Goal: Transaction & Acquisition: Purchase product/service

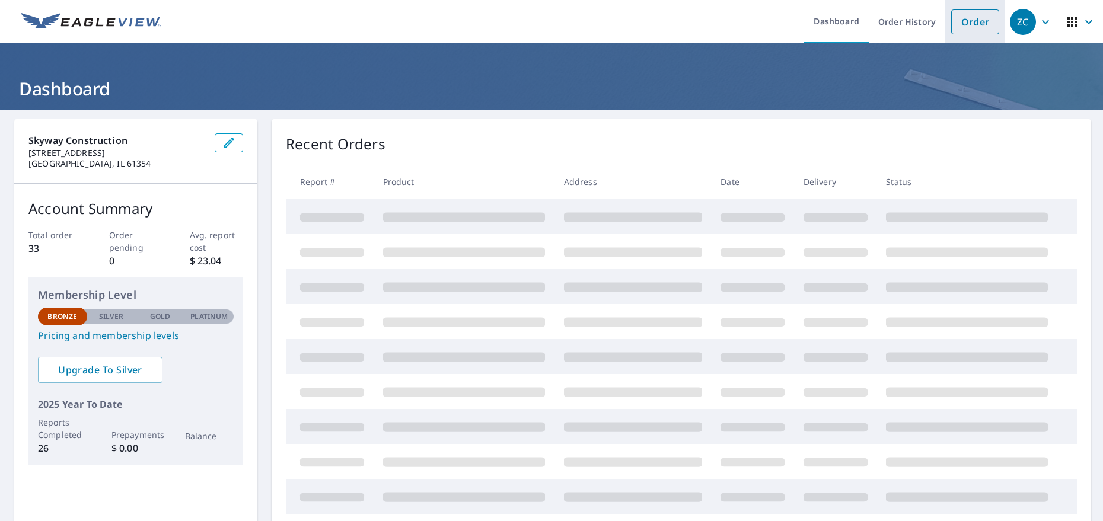
click at [977, 31] on link "Order" at bounding box center [975, 21] width 48 height 25
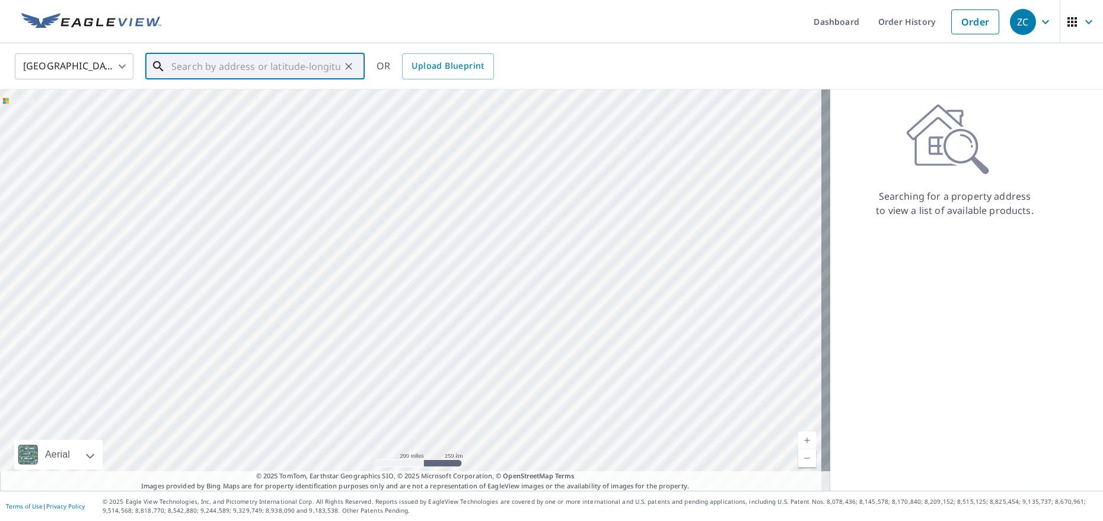
click at [241, 68] on input "text" at bounding box center [255, 66] width 169 height 33
click at [300, 105] on span "[STREET_ADDRESS]" at bounding box center [262, 101] width 186 height 14
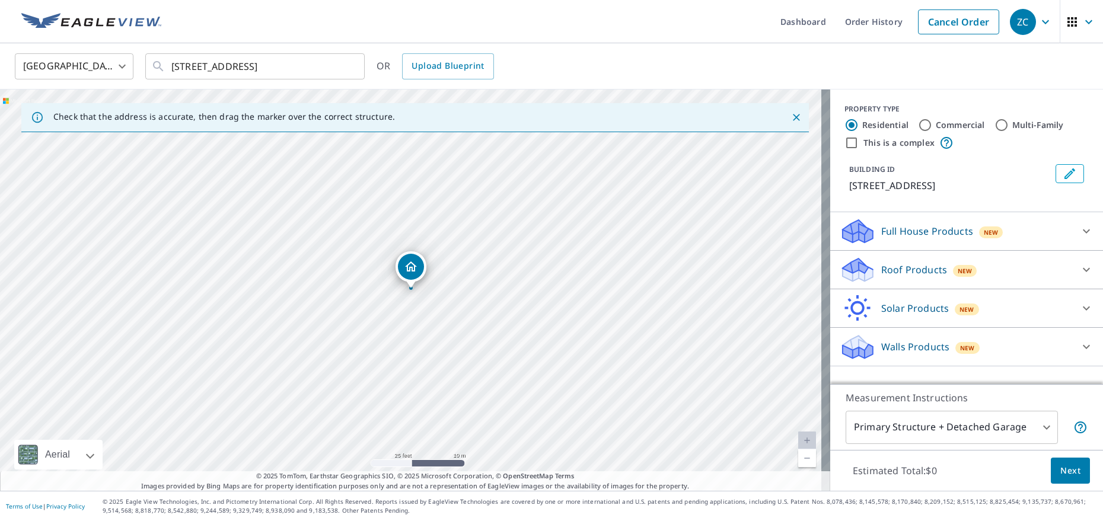
click at [941, 343] on div "Walls Products New" at bounding box center [956, 347] width 232 height 28
click at [930, 344] on p "Walls Products" at bounding box center [915, 347] width 68 height 14
click at [931, 267] on p "Roof Products" at bounding box center [914, 270] width 66 height 14
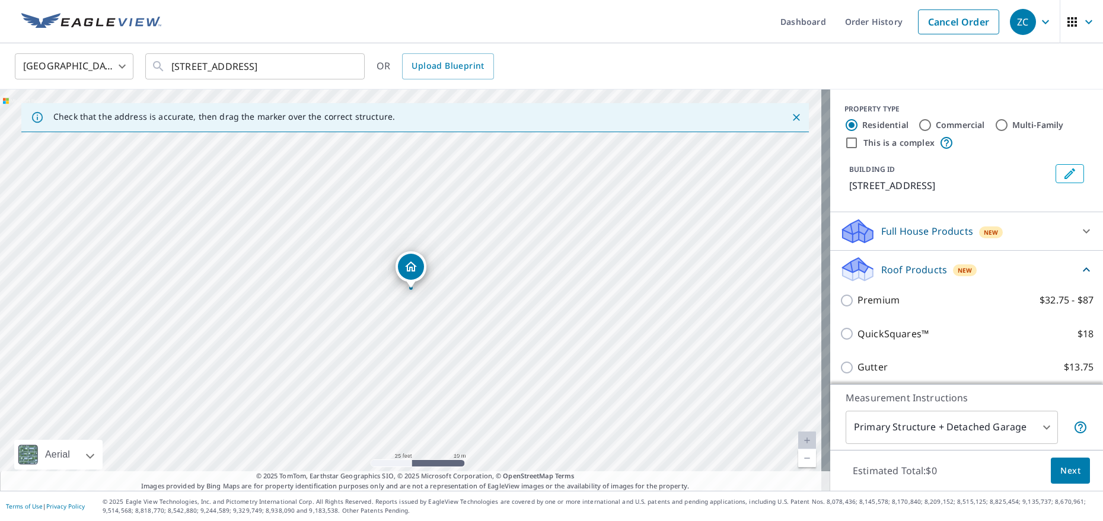
click at [931, 267] on p "Roof Products" at bounding box center [914, 270] width 66 height 14
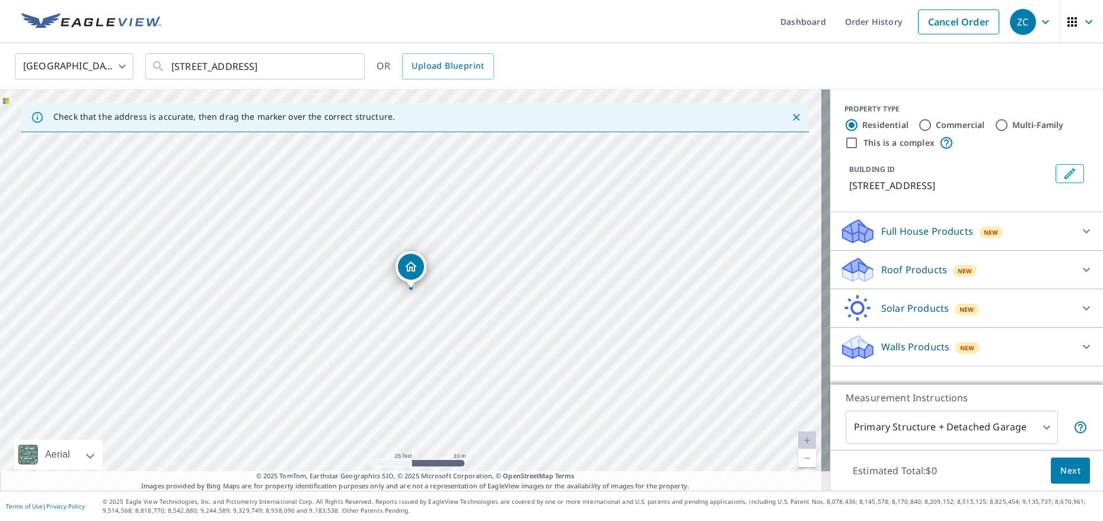
click at [923, 230] on p "Full House Products" at bounding box center [927, 231] width 92 height 14
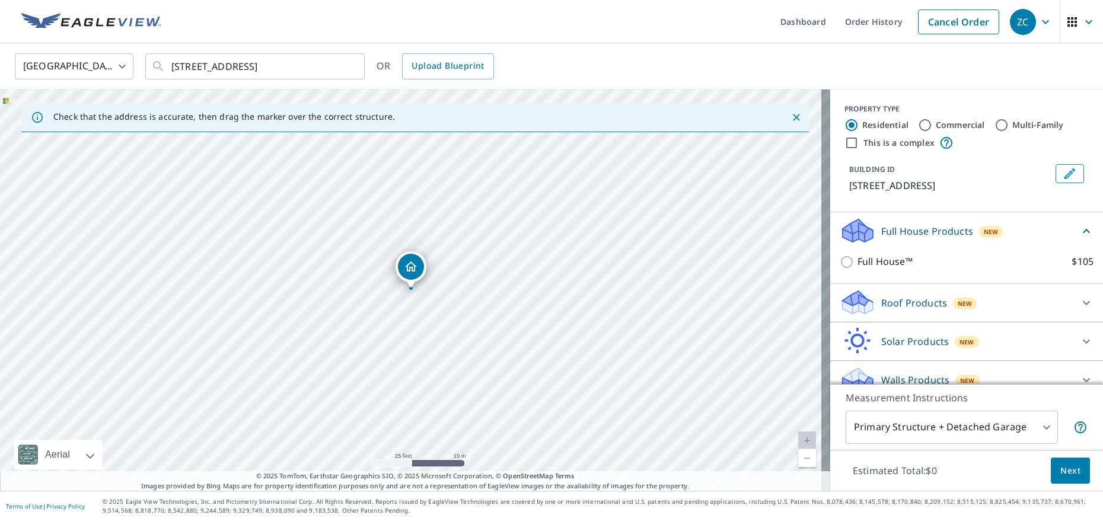
click at [921, 233] on p "Full House Products" at bounding box center [927, 231] width 92 height 14
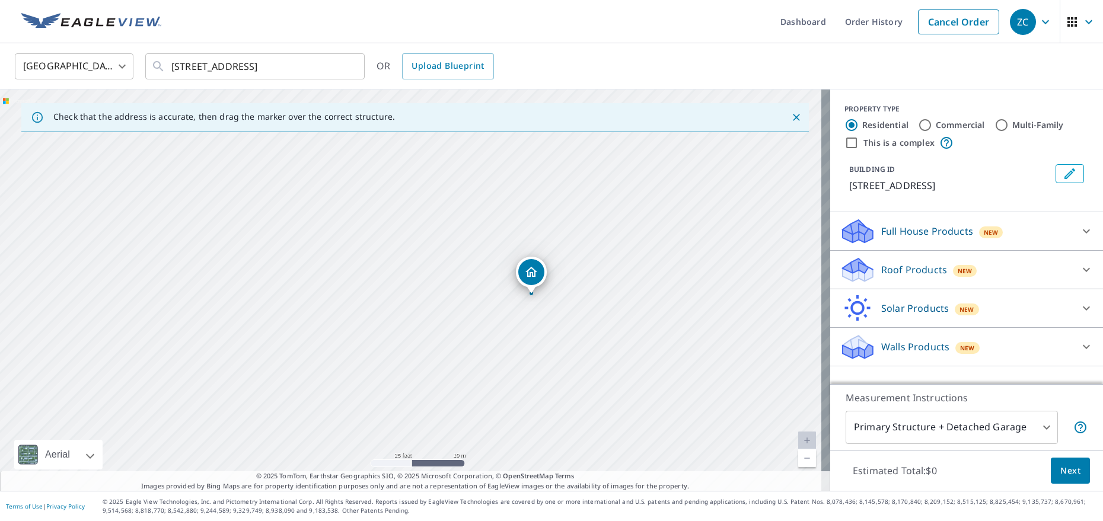
drag, startPoint x: 423, startPoint y: 263, endPoint x: 516, endPoint y: 268, distance: 93.2
click at [516, 268] on div "[STREET_ADDRESS]" at bounding box center [415, 290] width 830 height 401
drag, startPoint x: 533, startPoint y: 314, endPoint x: 516, endPoint y: 240, distance: 75.9
click at [518, 241] on div "[STREET_ADDRESS]" at bounding box center [415, 290] width 830 height 401
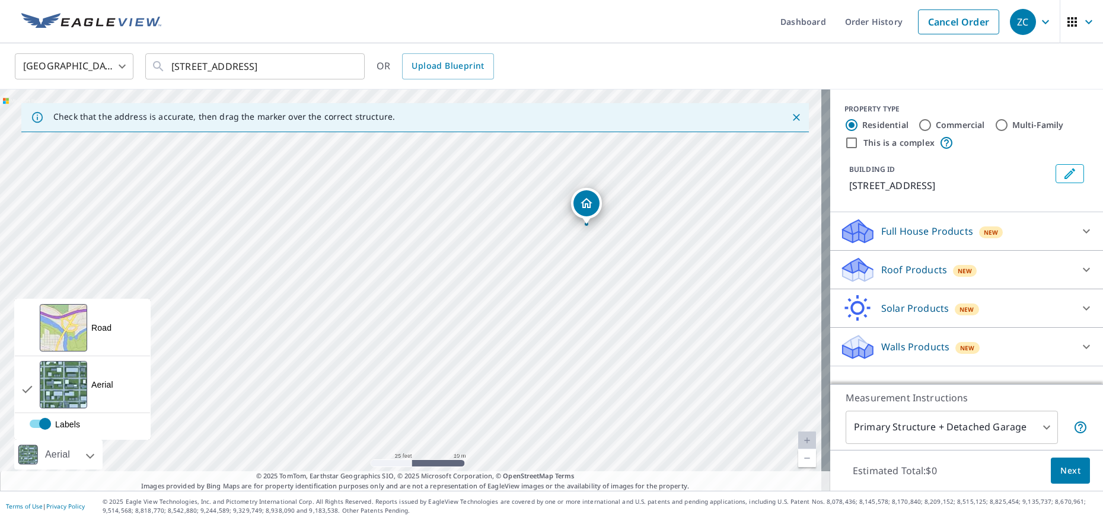
click at [98, 462] on div "Aerial" at bounding box center [58, 455] width 88 height 30
click at [101, 334] on div "Road A standard road map" at bounding box center [82, 327] width 135 height 57
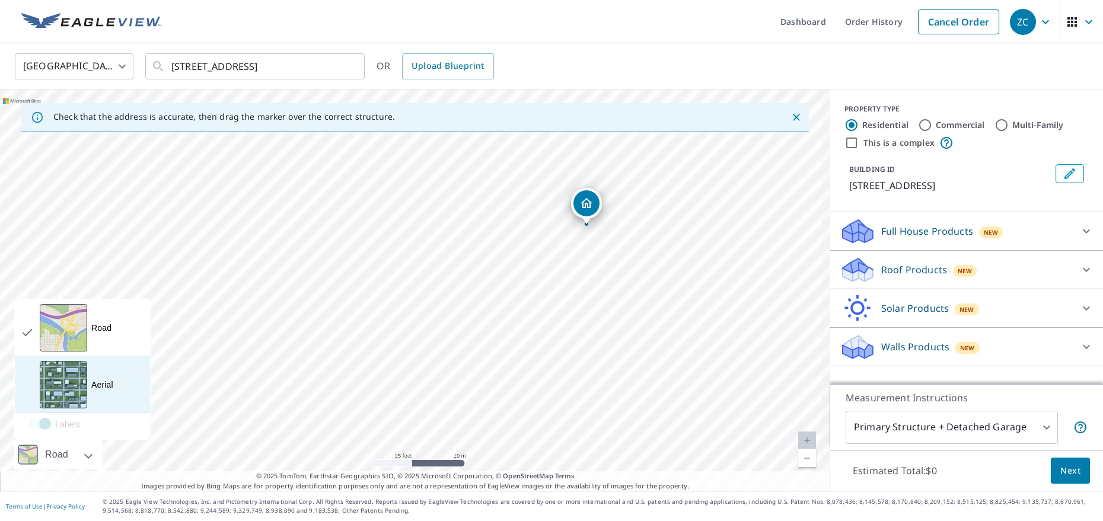
click at [93, 388] on div "Aerial" at bounding box center [102, 385] width 22 height 12
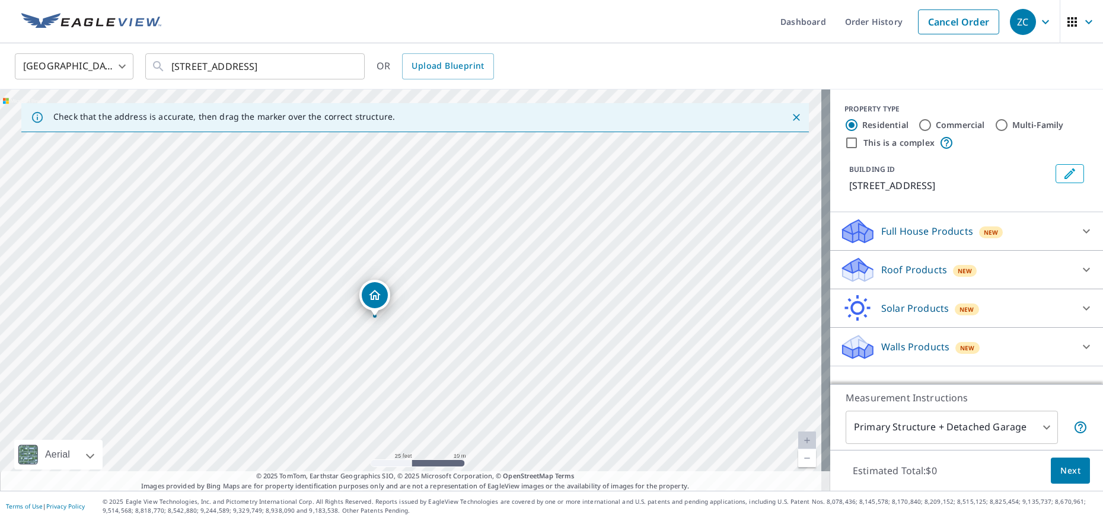
drag, startPoint x: 633, startPoint y: 246, endPoint x: 455, endPoint y: 327, distance: 195.5
click at [455, 327] on div "[STREET_ADDRESS]" at bounding box center [415, 290] width 830 height 401
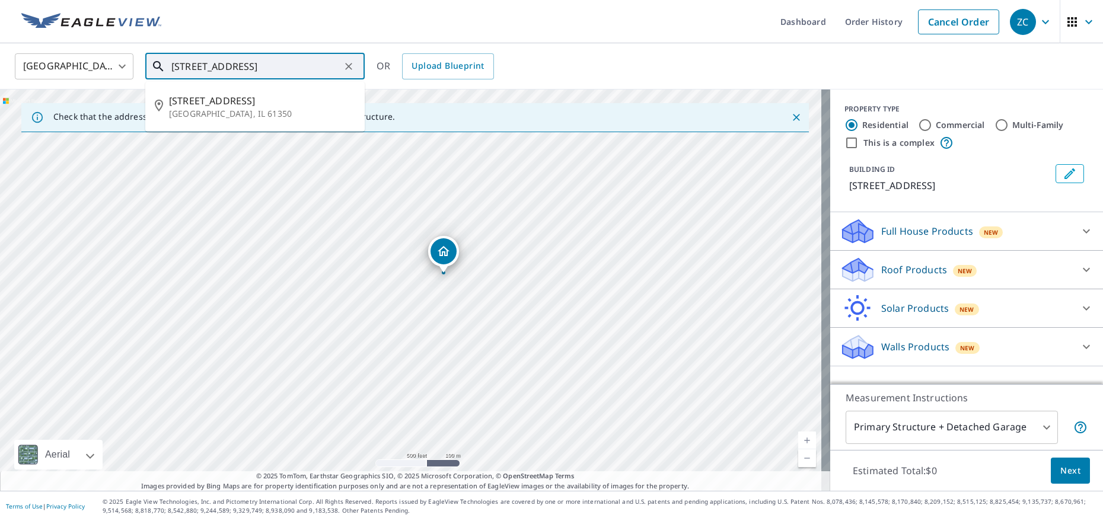
click at [242, 73] on input "[STREET_ADDRESS]" at bounding box center [255, 66] width 169 height 33
click at [242, 72] on input "[STREET_ADDRESS]" at bounding box center [255, 66] width 169 height 33
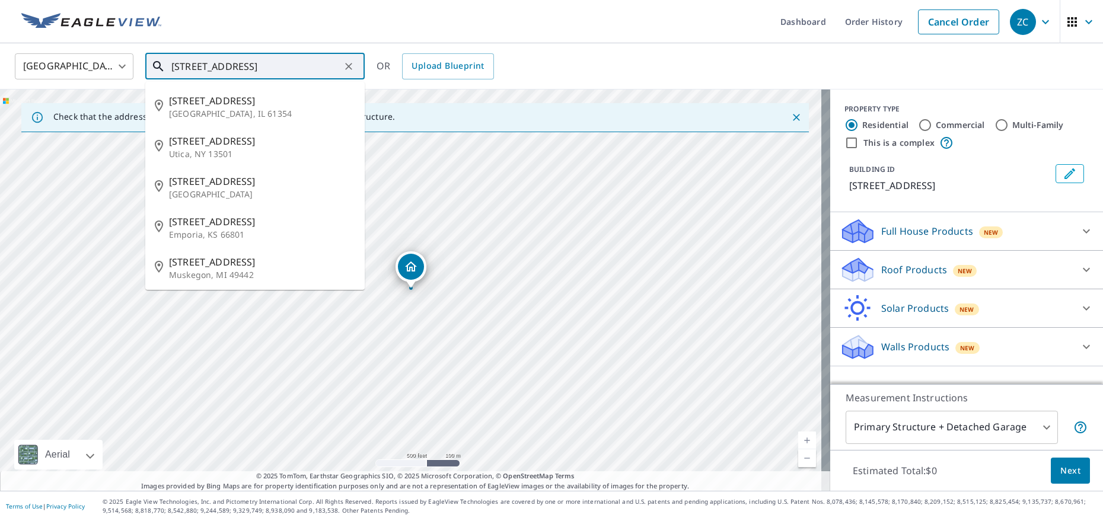
click at [225, 97] on span "[STREET_ADDRESS]" at bounding box center [262, 101] width 186 height 14
type input "[STREET_ADDRESS]"
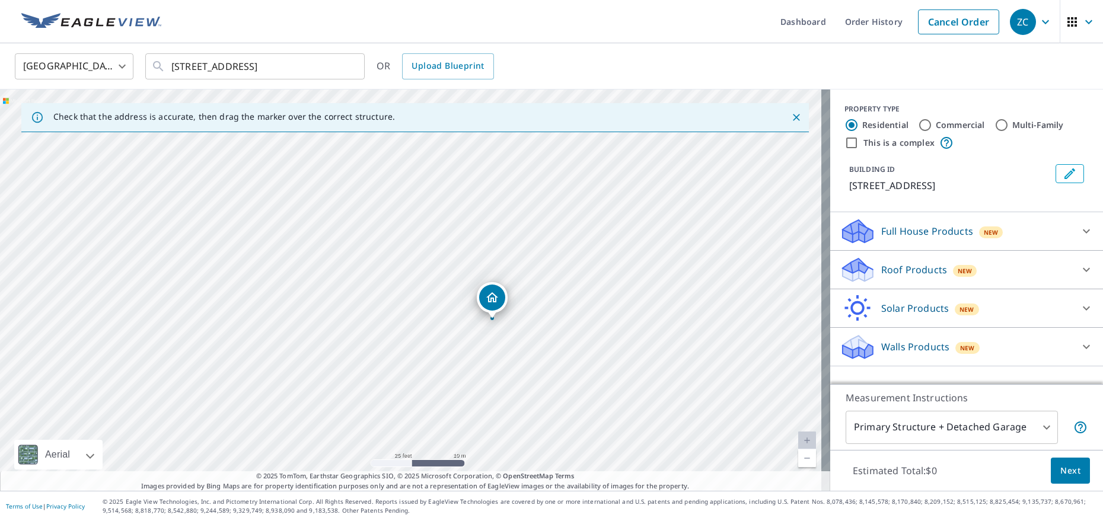
drag, startPoint x: 357, startPoint y: 309, endPoint x: 674, endPoint y: 74, distance: 395.0
click at [689, 60] on div "United States [GEOGRAPHIC_DATA] ​ [STREET_ADDRESS] ​ OR Upload Blueprint Check …" at bounding box center [551, 267] width 1103 height 448
click at [621, 121] on div "Check that the address is accurate, then drag the marker over the correct struc…" at bounding box center [414, 117] width 787 height 29
drag, startPoint x: 535, startPoint y: 205, endPoint x: 578, endPoint y: 125, distance: 91.0
click at [578, 125] on div "Check that the address is accurate, then drag the marker over the correct struc…" at bounding box center [415, 290] width 830 height 401
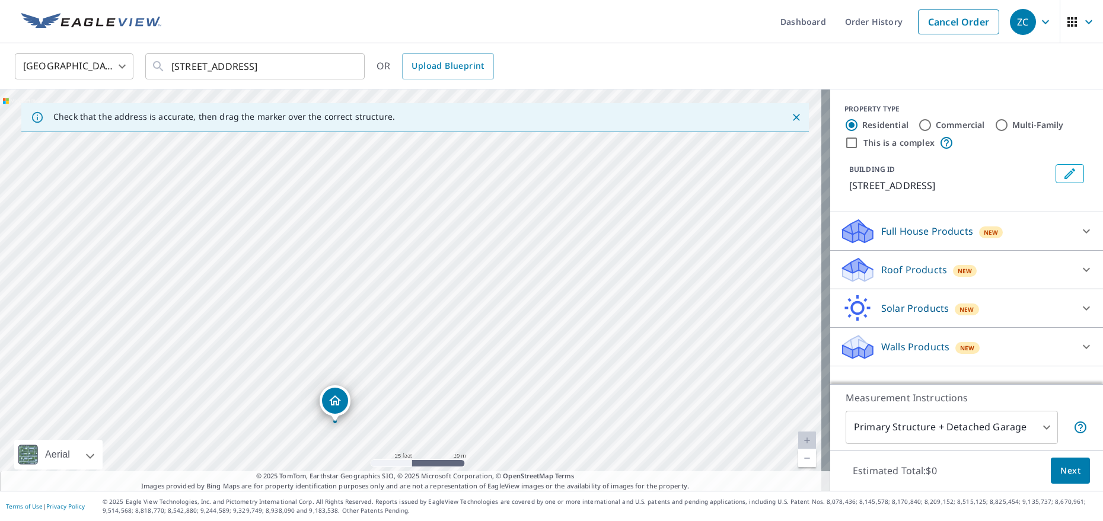
click at [521, 200] on div "[STREET_ADDRESS]" at bounding box center [415, 290] width 830 height 401
drag, startPoint x: 415, startPoint y: 296, endPoint x: 465, endPoint y: 216, distance: 94.3
click at [465, 216] on div "[STREET_ADDRESS]" at bounding box center [415, 290] width 830 height 401
drag, startPoint x: 451, startPoint y: 184, endPoint x: 429, endPoint y: 240, distance: 59.7
click at [429, 240] on div "[STREET_ADDRESS]" at bounding box center [415, 290] width 830 height 401
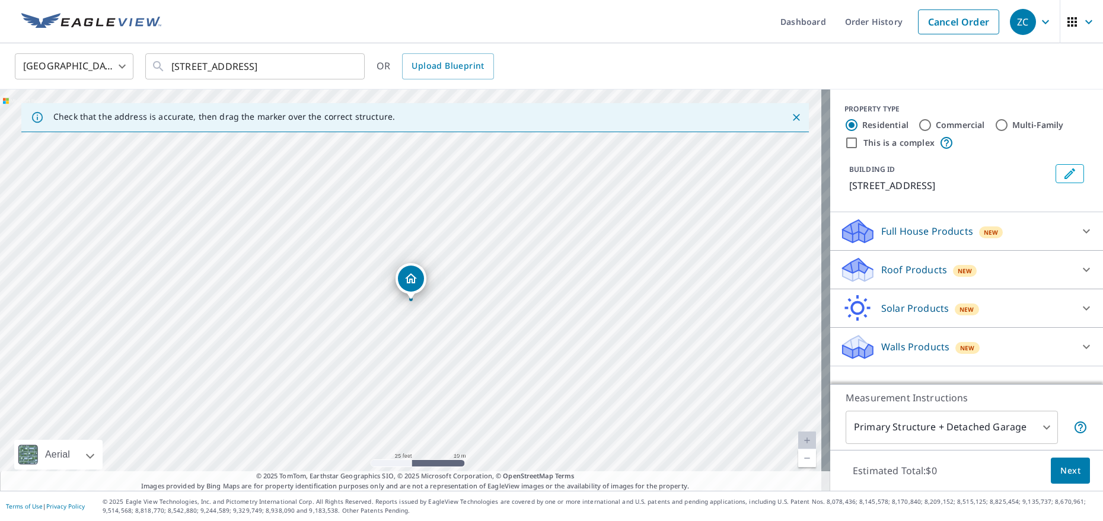
click at [937, 228] on p "Full House Products" at bounding box center [927, 231] width 92 height 14
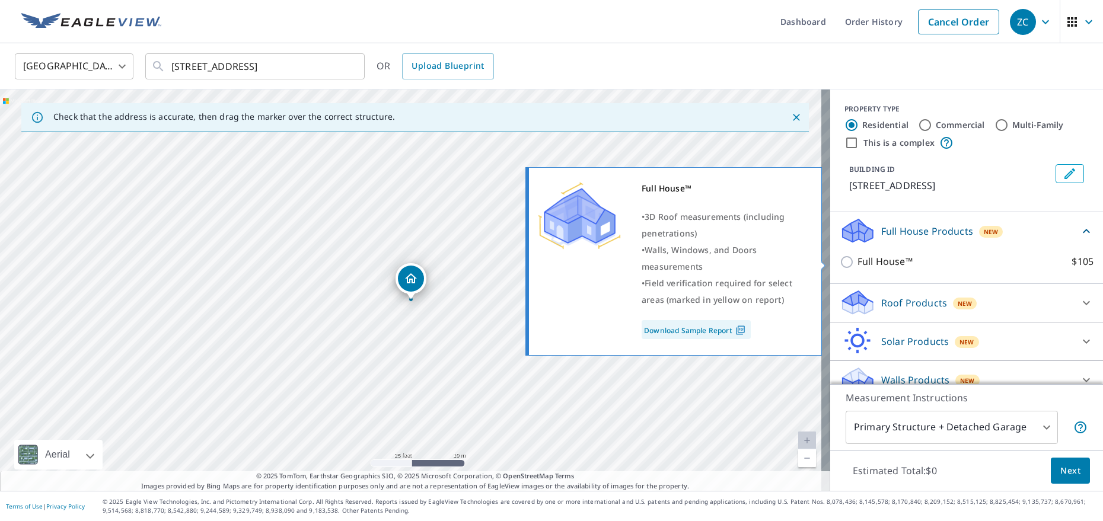
click at [903, 257] on p "Full House™" at bounding box center [884, 261] width 55 height 15
click at [857, 257] on input "Full House™ $105" at bounding box center [849, 262] width 18 height 14
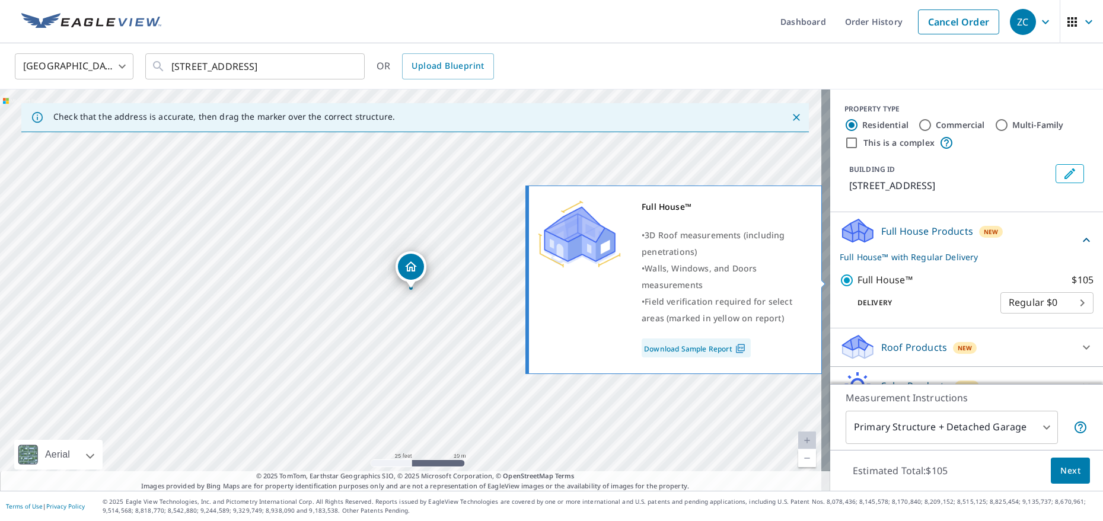
click at [884, 275] on p "Full House™" at bounding box center [884, 280] width 55 height 15
click at [857, 275] on input "Full House™ $105" at bounding box center [849, 280] width 18 height 14
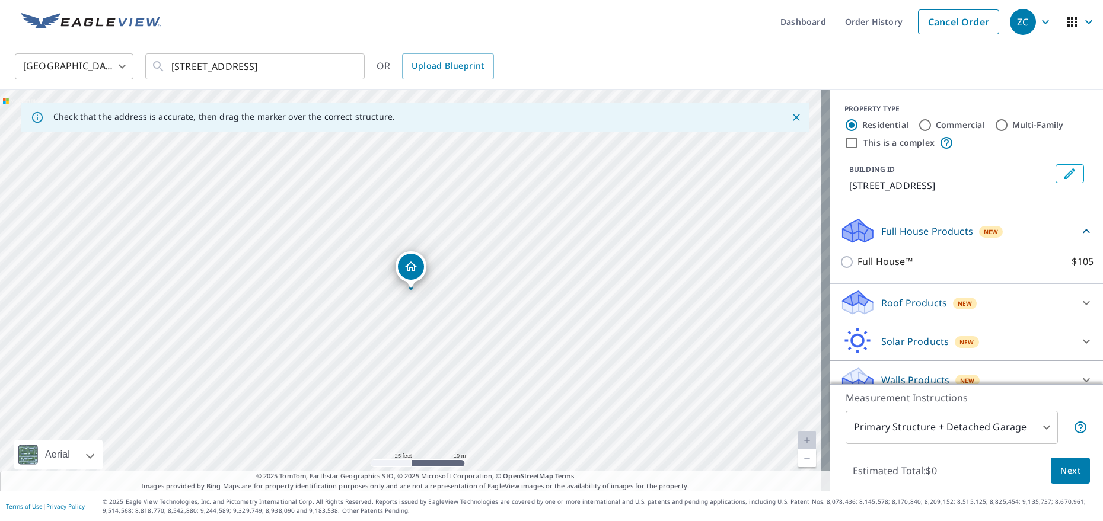
click at [893, 259] on p "Full House™" at bounding box center [884, 261] width 55 height 15
click at [857, 259] on input "Full House™ $105" at bounding box center [849, 262] width 18 height 14
checkbox input "true"
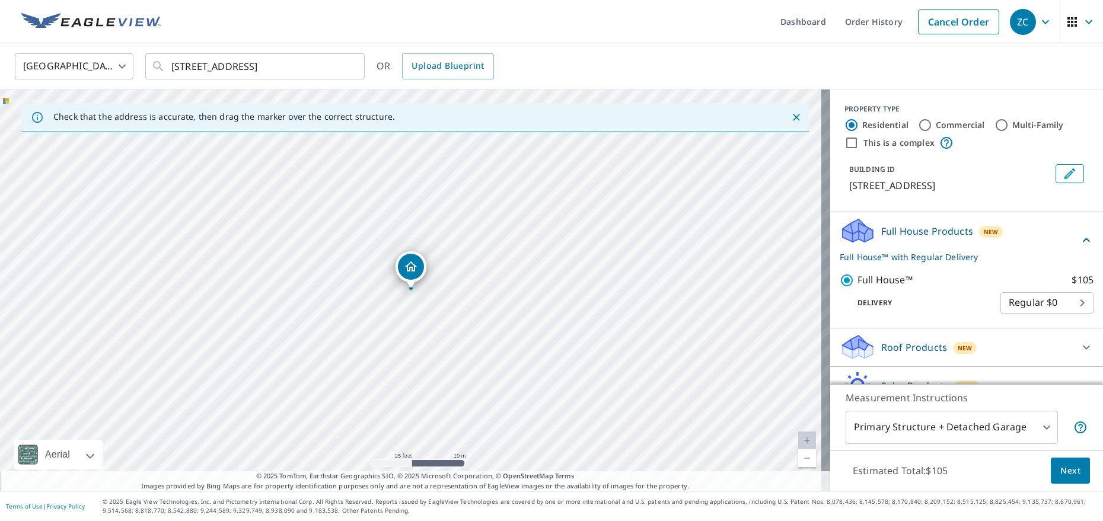
click at [1022, 307] on body "ZC ZC Dashboard Order History Cancel Order ZC [GEOGRAPHIC_DATA] [GEOGRAPHIC_DAT…" at bounding box center [551, 260] width 1103 height 521
click at [1022, 307] on li "Regular $0" at bounding box center [1028, 302] width 93 height 21
click at [956, 228] on p "Full House Products" at bounding box center [927, 231] width 92 height 14
